Goal: Check status: Check status

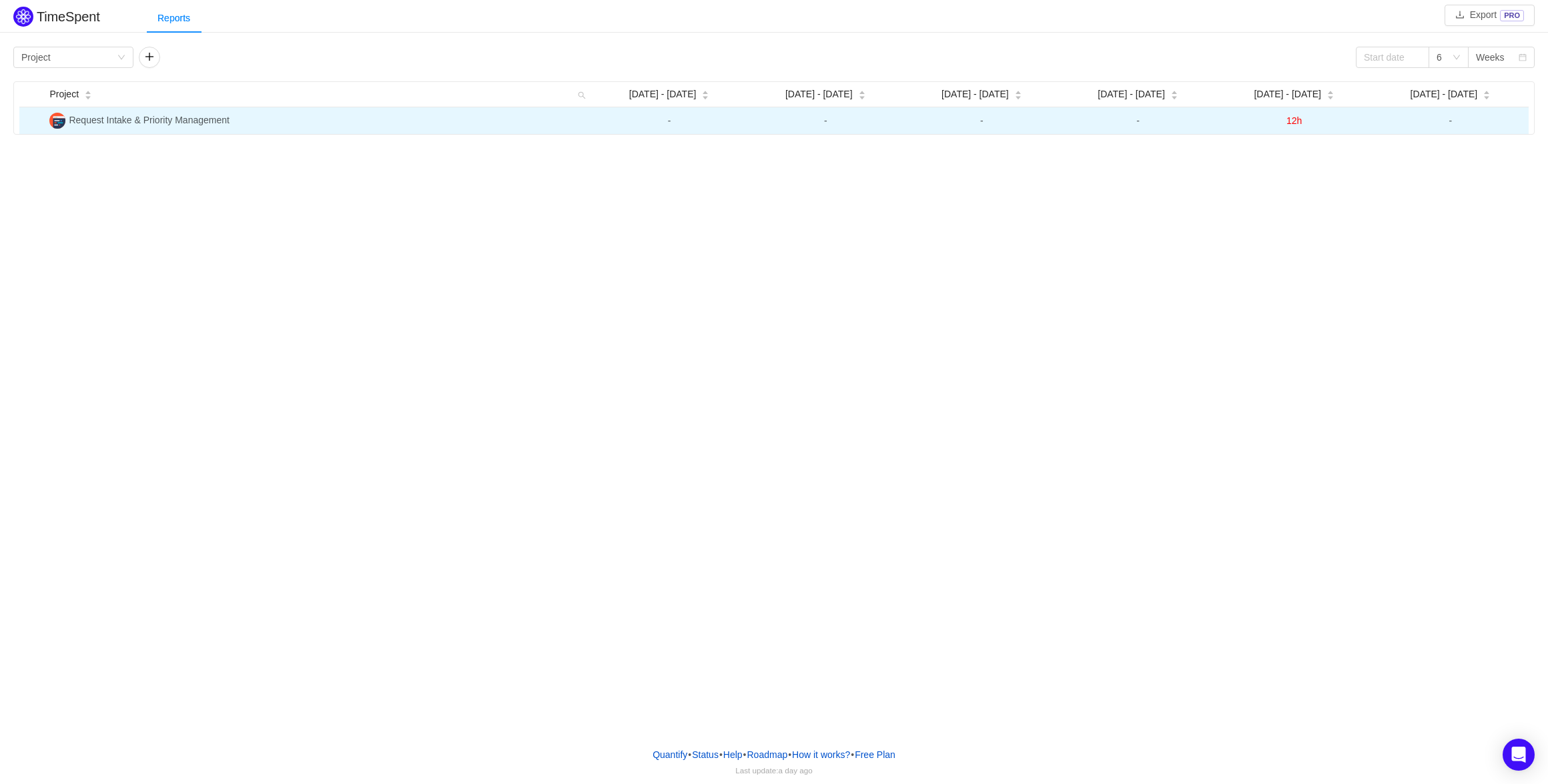
click at [1296, 124] on span "12h" at bounding box center [1293, 121] width 15 height 11
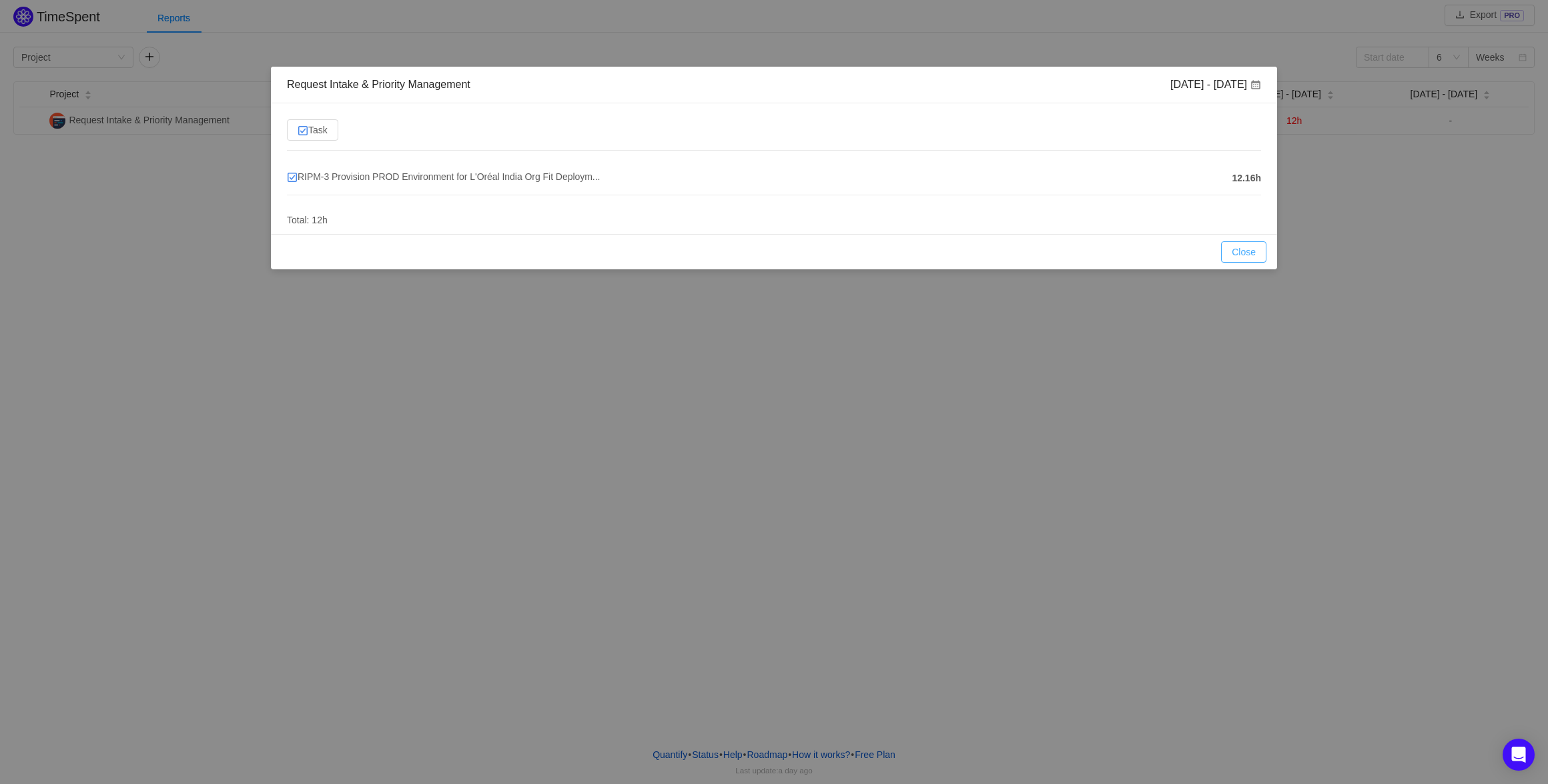
click at [1253, 252] on button "Close" at bounding box center [1244, 252] width 45 height 21
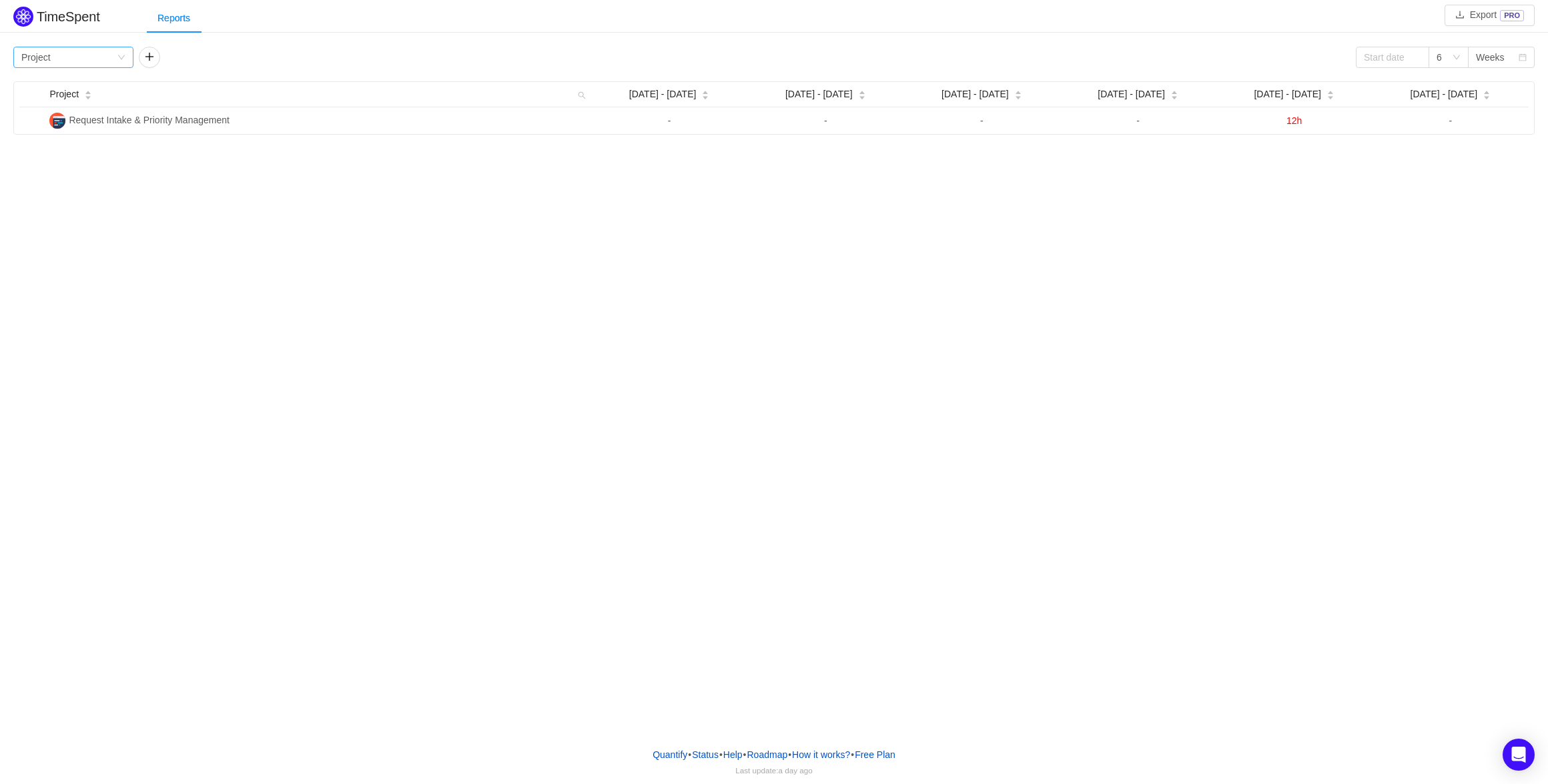
click at [110, 53] on div "Group by Project" at bounding box center [69, 57] width 95 height 20
click at [90, 102] on li "Team" at bounding box center [73, 105] width 120 height 21
click at [95, 68] on div "Group by Team 6 Weeks Team [DATE] [DATE] - [DATE] - [DATE] - [DATE] - Aug 3 Aug…" at bounding box center [773, 90] width 1521 height 86
click at [96, 61] on div "Group by Team" at bounding box center [69, 57] width 95 height 20
click at [74, 129] on li "Program" at bounding box center [73, 127] width 120 height 21
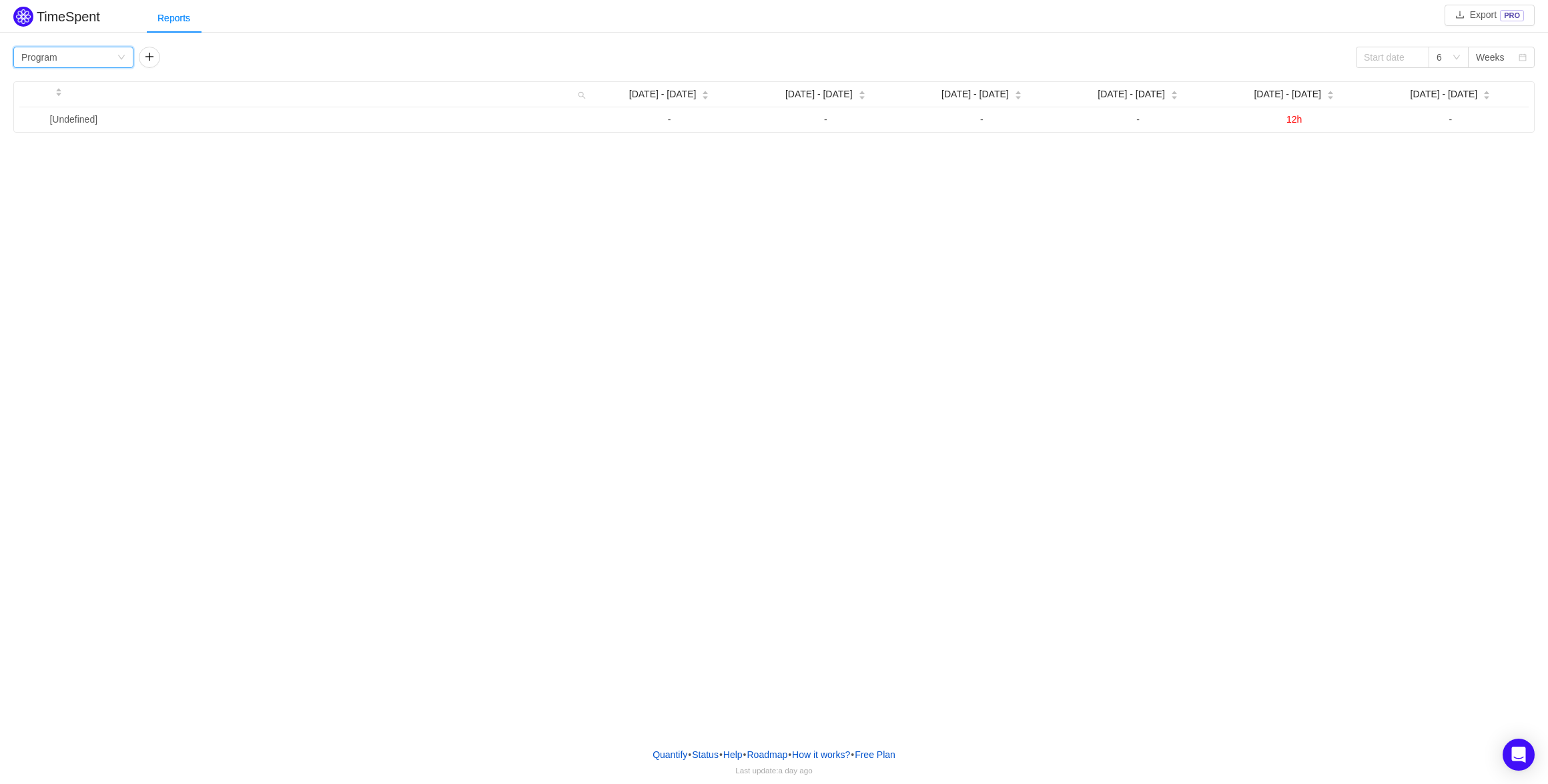
click at [72, 64] on div "Group by Program" at bounding box center [69, 57] width 95 height 20
click at [75, 168] on li "Person" at bounding box center [73, 169] width 120 height 21
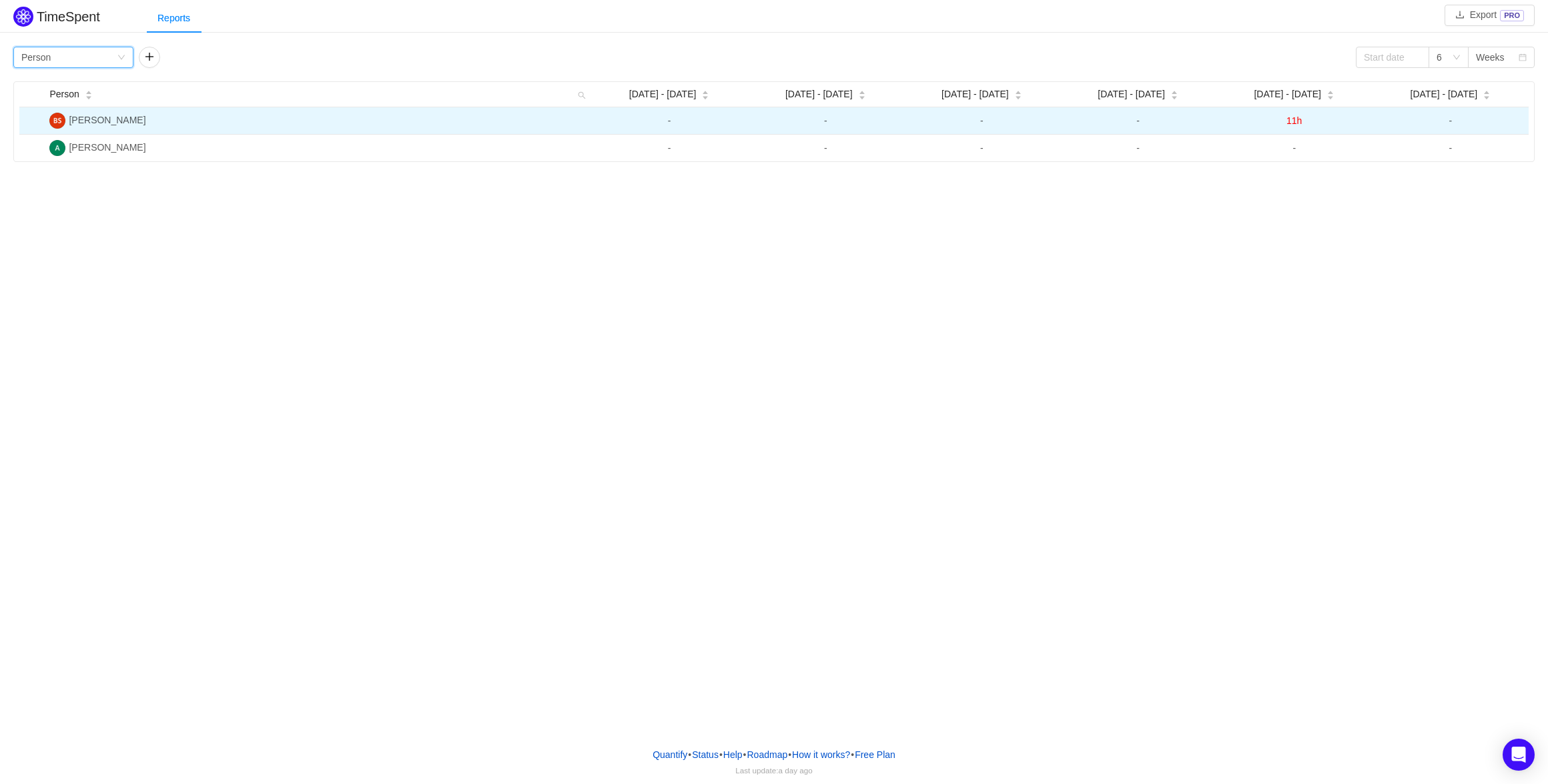
click at [1290, 118] on span "11h" at bounding box center [1293, 121] width 15 height 11
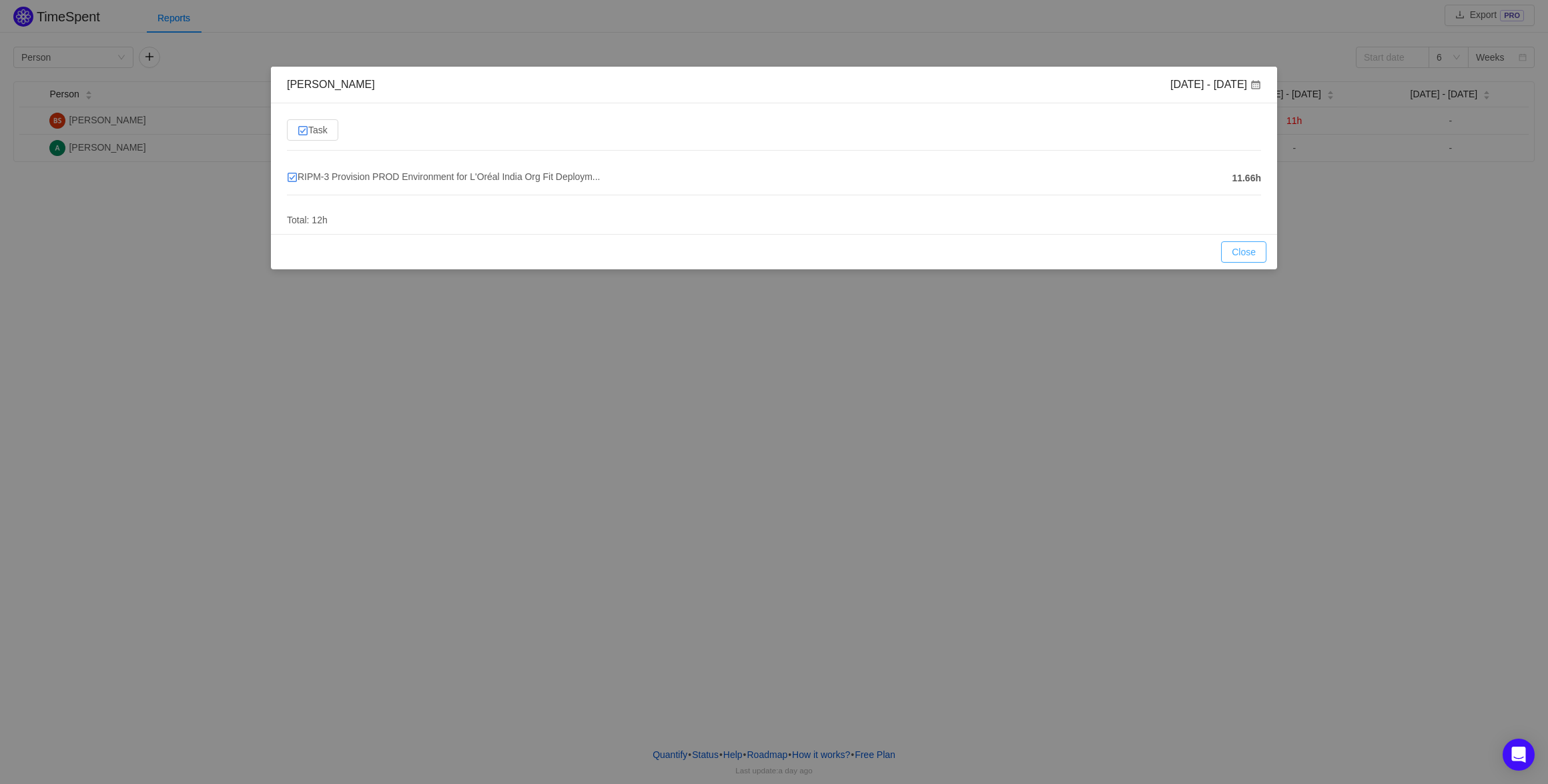
click at [1253, 257] on button "Close" at bounding box center [1244, 252] width 45 height 21
